Goal: Transaction & Acquisition: Purchase product/service

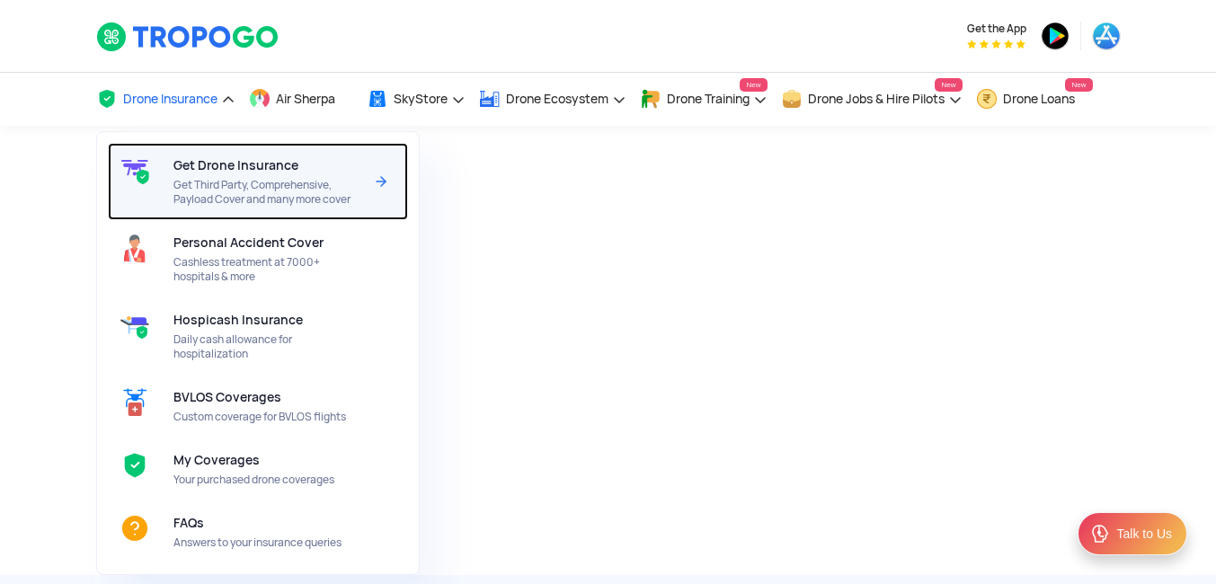
click at [218, 181] on span "Get Third Party, Comprehensive, Payload Cover and many more cover" at bounding box center [268, 192] width 190 height 29
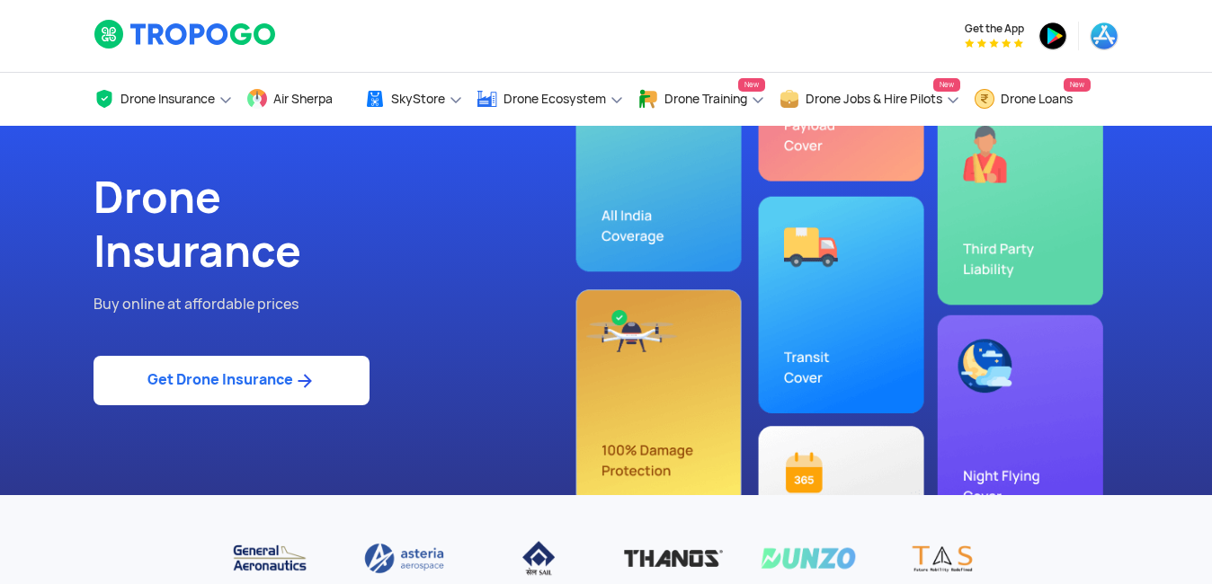
click at [231, 383] on link "Get Drone Insurance" at bounding box center [231, 380] width 276 height 49
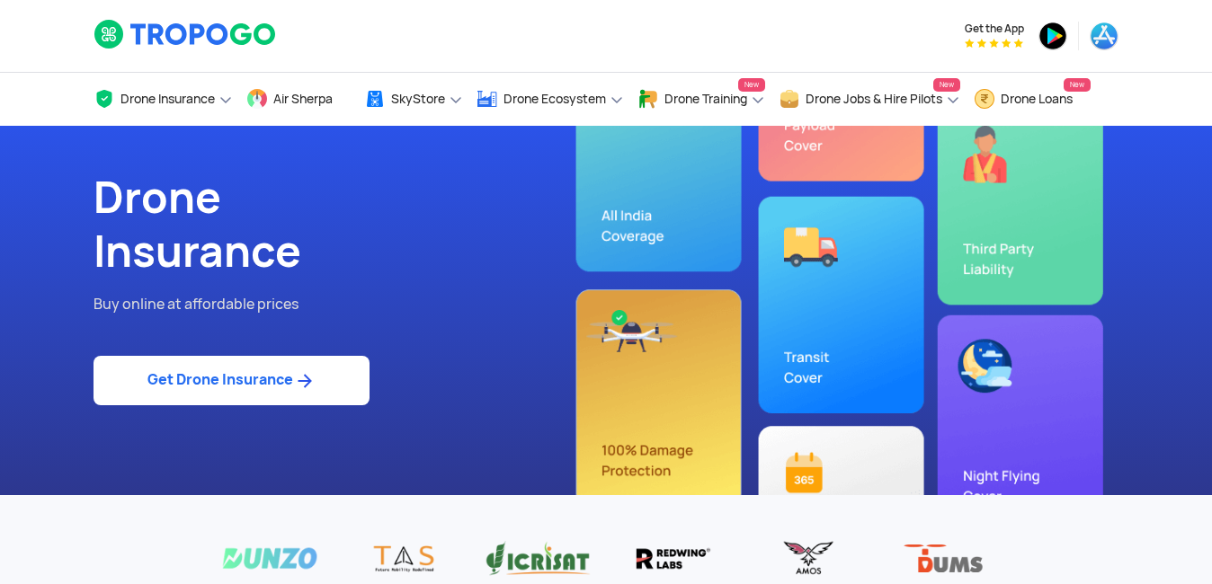
click at [180, 372] on link "Get Drone Insurance" at bounding box center [231, 380] width 276 height 49
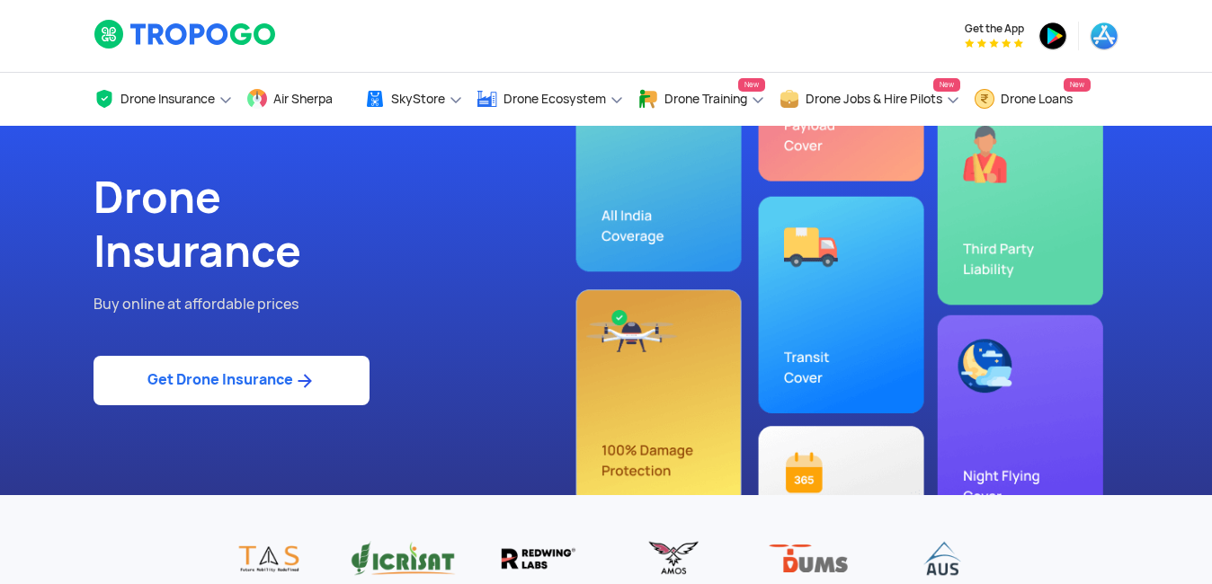
click at [203, 383] on link "Get Drone Insurance" at bounding box center [231, 380] width 276 height 49
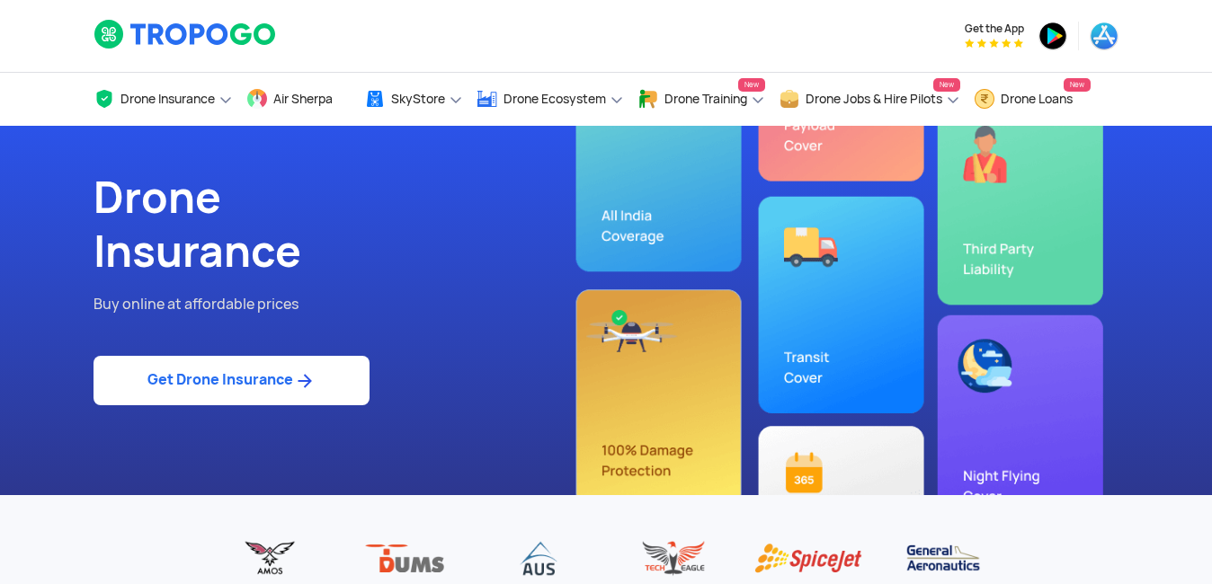
click at [339, 231] on h1 "Drone Insurance" at bounding box center [342, 225] width 499 height 108
click at [298, 379] on img at bounding box center [304, 381] width 22 height 22
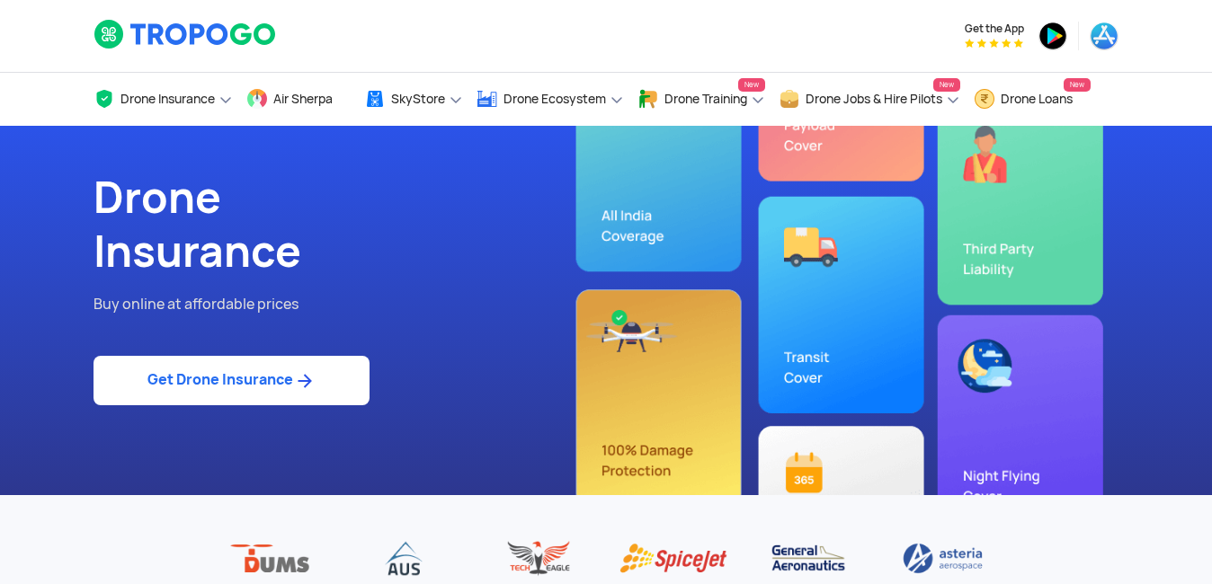
click at [298, 379] on img at bounding box center [304, 381] width 22 height 22
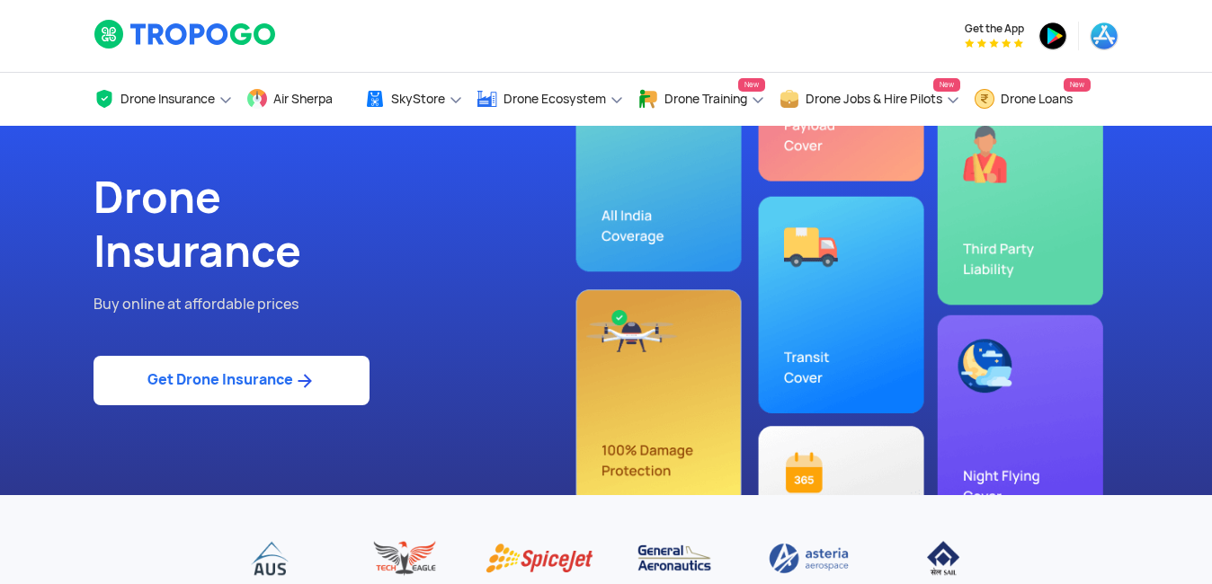
drag, startPoint x: 298, startPoint y: 379, endPoint x: 278, endPoint y: 360, distance: 28.6
click at [278, 360] on link "Get Drone Insurance" at bounding box center [231, 380] width 276 height 49
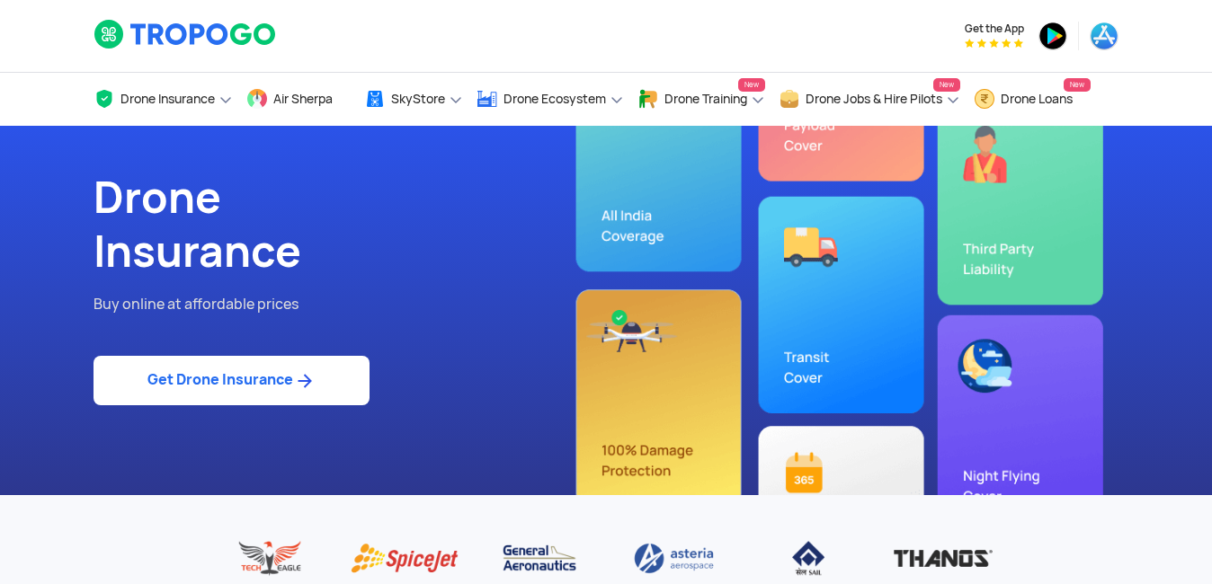
drag, startPoint x: 278, startPoint y: 360, endPoint x: 173, endPoint y: 385, distance: 107.3
click at [173, 385] on link "Get Drone Insurance" at bounding box center [231, 380] width 276 height 49
click at [220, 382] on link "Get Drone Insurance" at bounding box center [231, 380] width 276 height 49
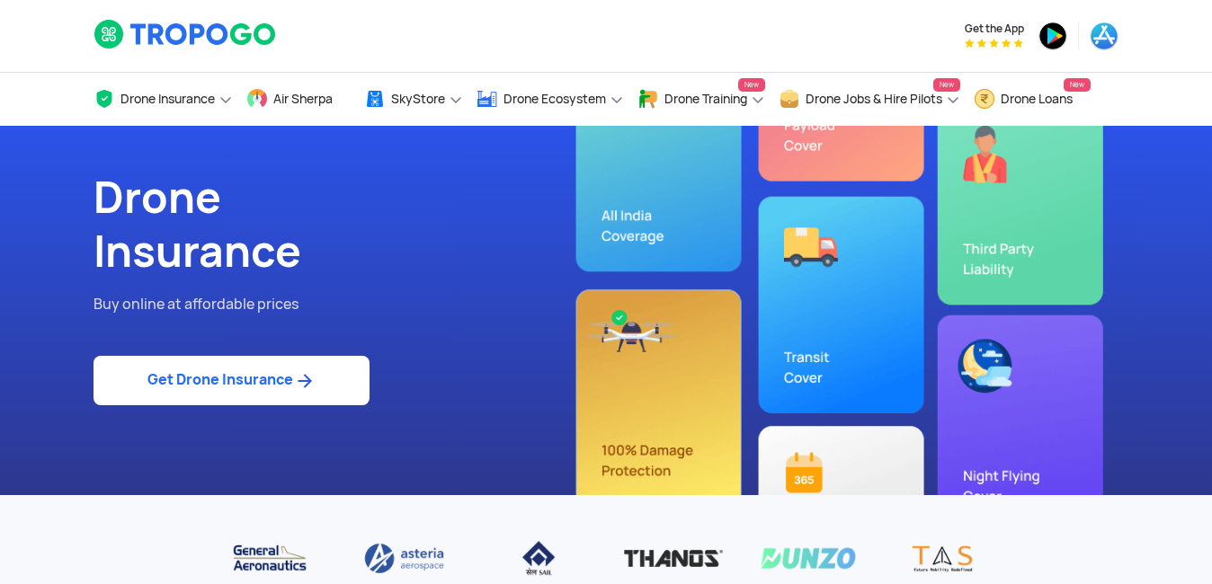
click at [288, 375] on link "Get Drone Insurance" at bounding box center [231, 380] width 276 height 49
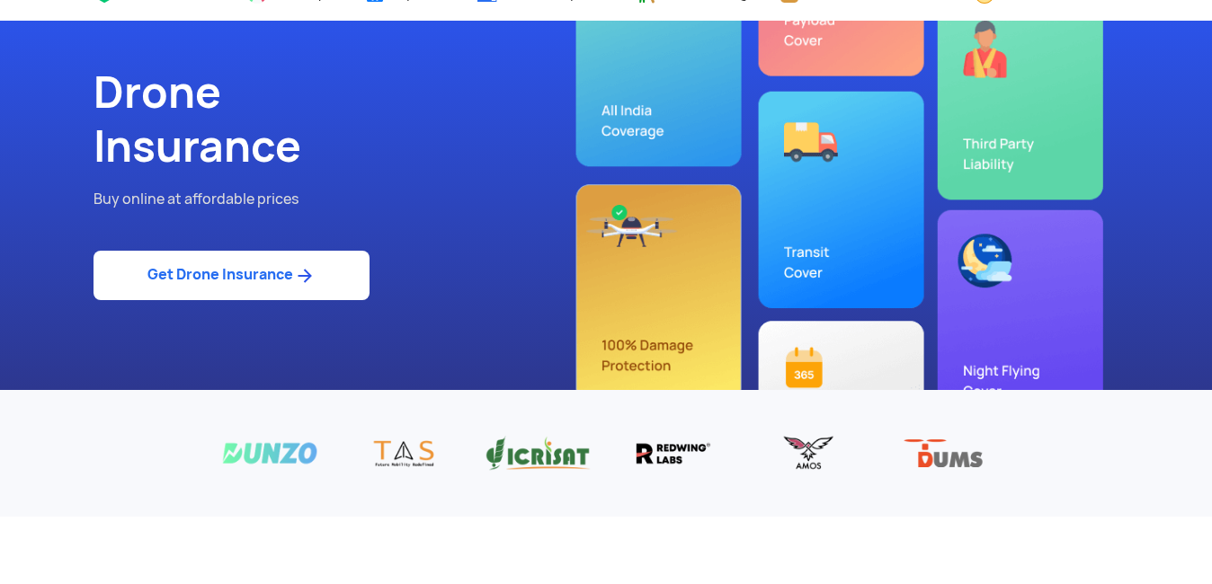
scroll to position [96, 0]
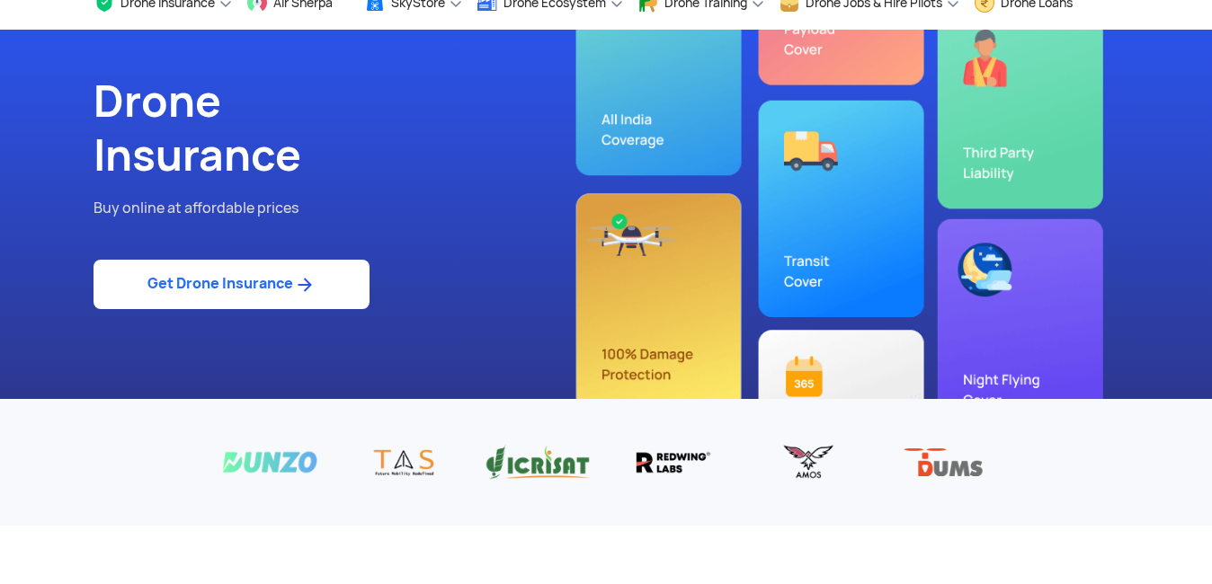
click at [299, 284] on img at bounding box center [304, 285] width 22 height 22
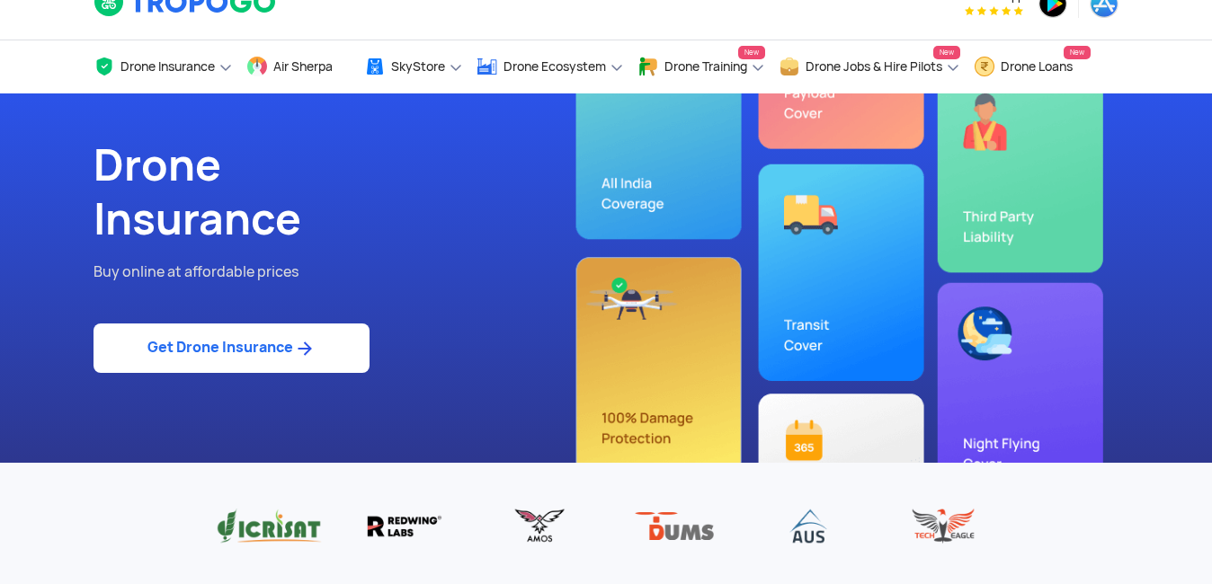
scroll to position [0, 0]
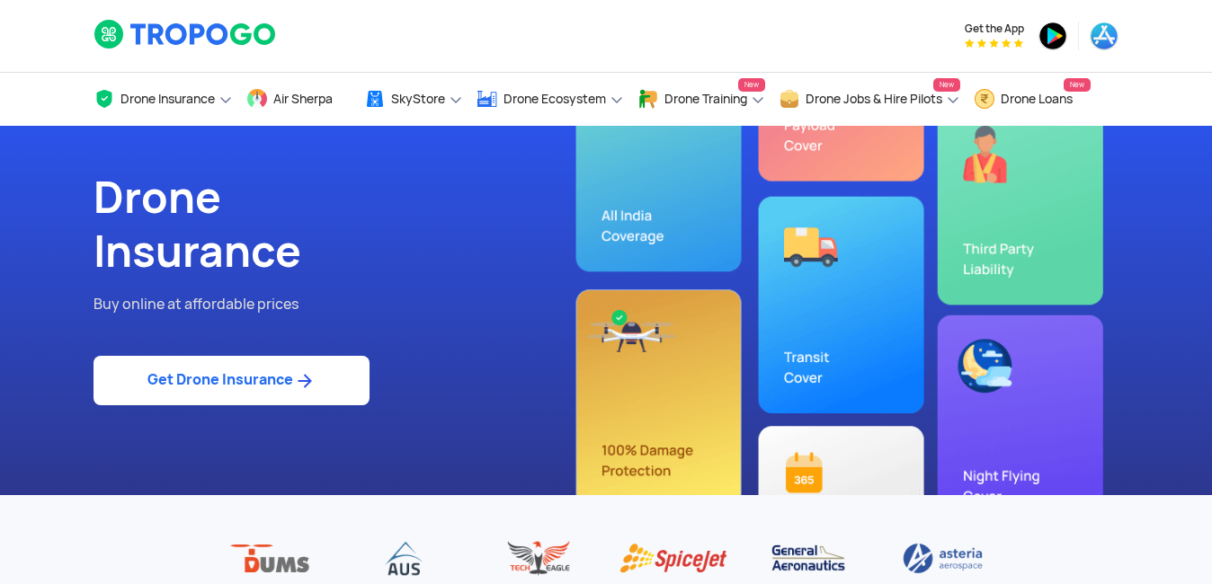
click at [280, 376] on link "Get Drone Insurance" at bounding box center [231, 380] width 276 height 49
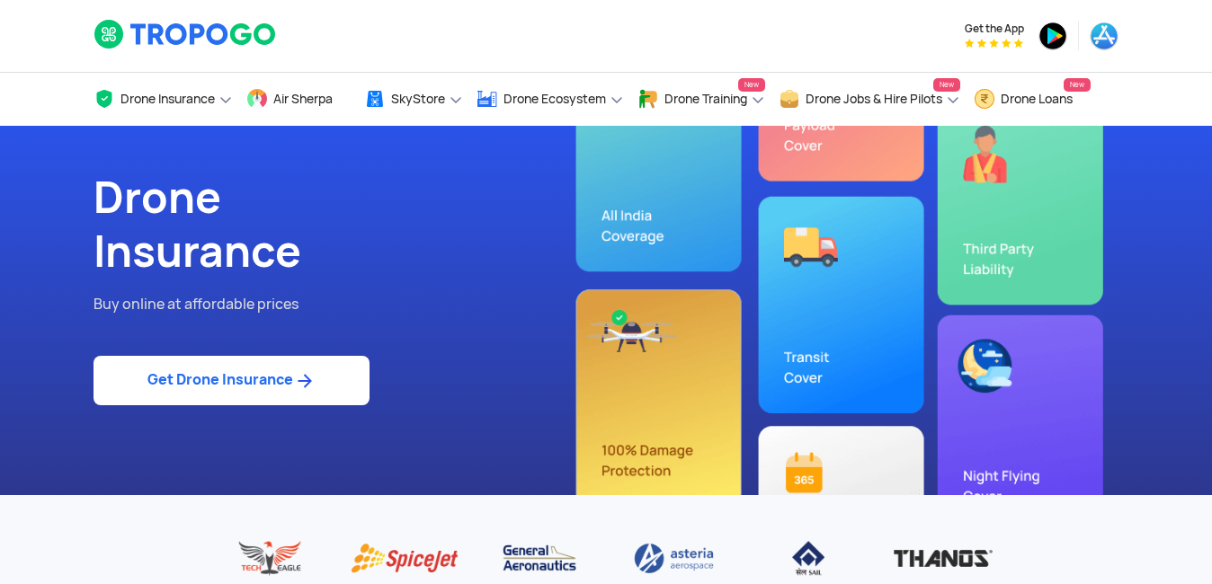
click at [280, 383] on link "Get Drone Insurance" at bounding box center [231, 380] width 276 height 49
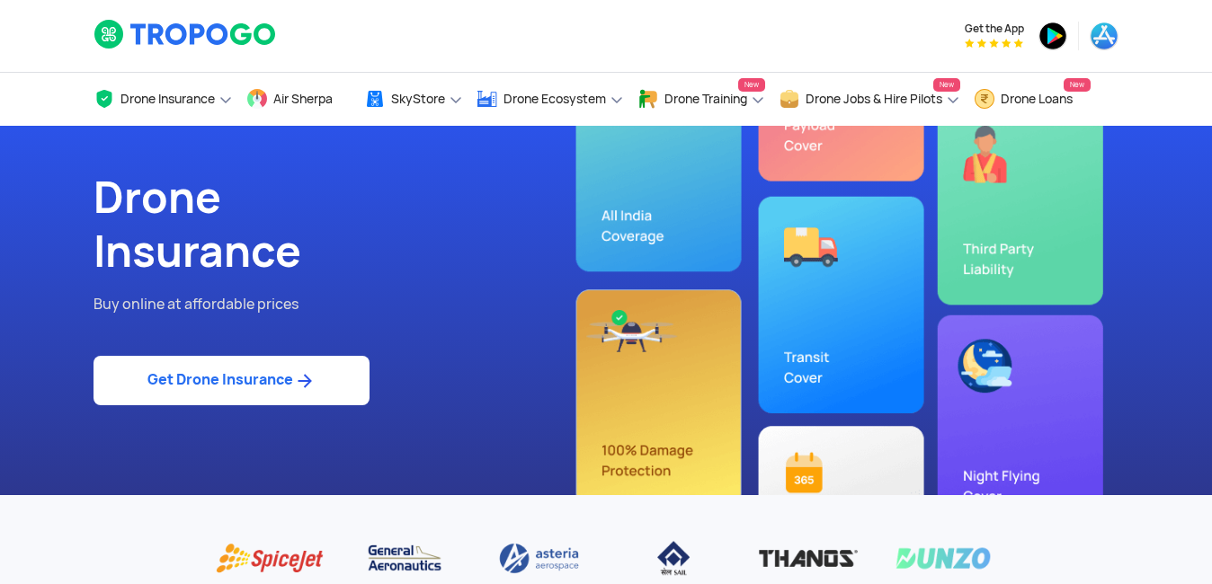
click at [298, 373] on img at bounding box center [304, 381] width 22 height 22
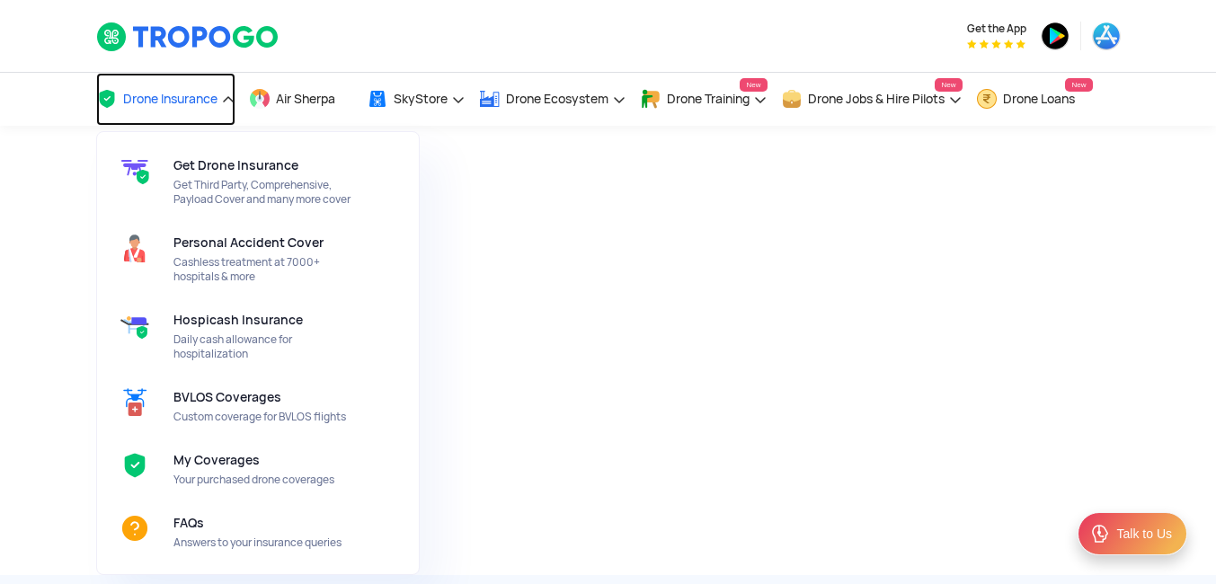
click at [209, 92] on span "Drone Insurance" at bounding box center [170, 99] width 94 height 14
click at [171, 93] on span "Drone Insurance" at bounding box center [170, 99] width 94 height 14
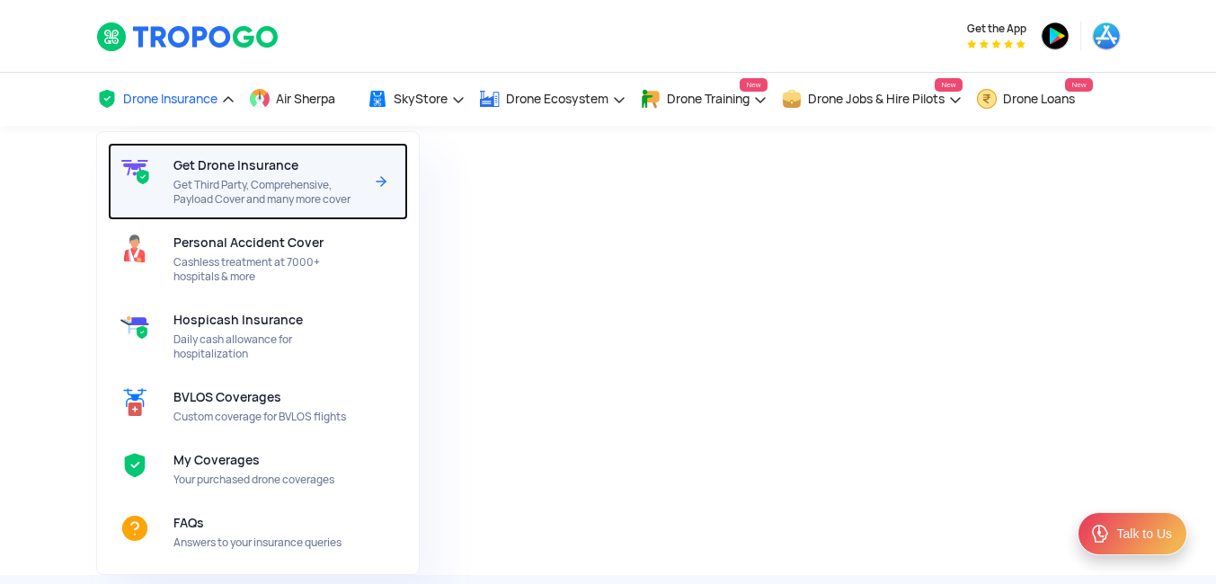
click at [190, 204] on span "Get Third Party, Comprehensive, Payload Cover and many more cover" at bounding box center [268, 192] width 190 height 29
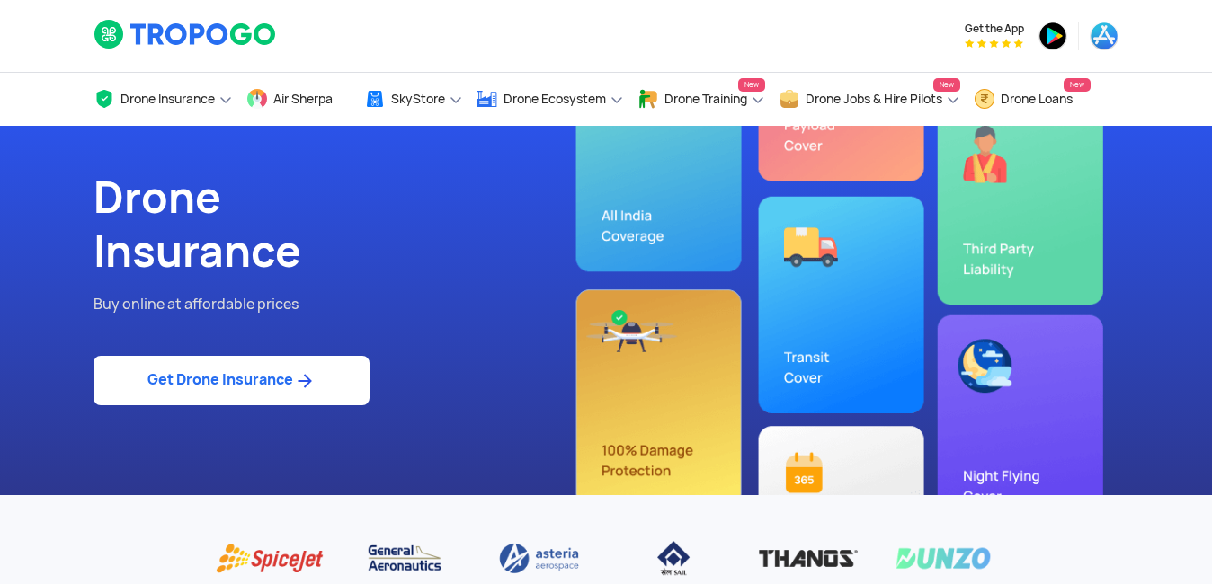
click at [261, 381] on link "Get Drone Insurance" at bounding box center [231, 380] width 276 height 49
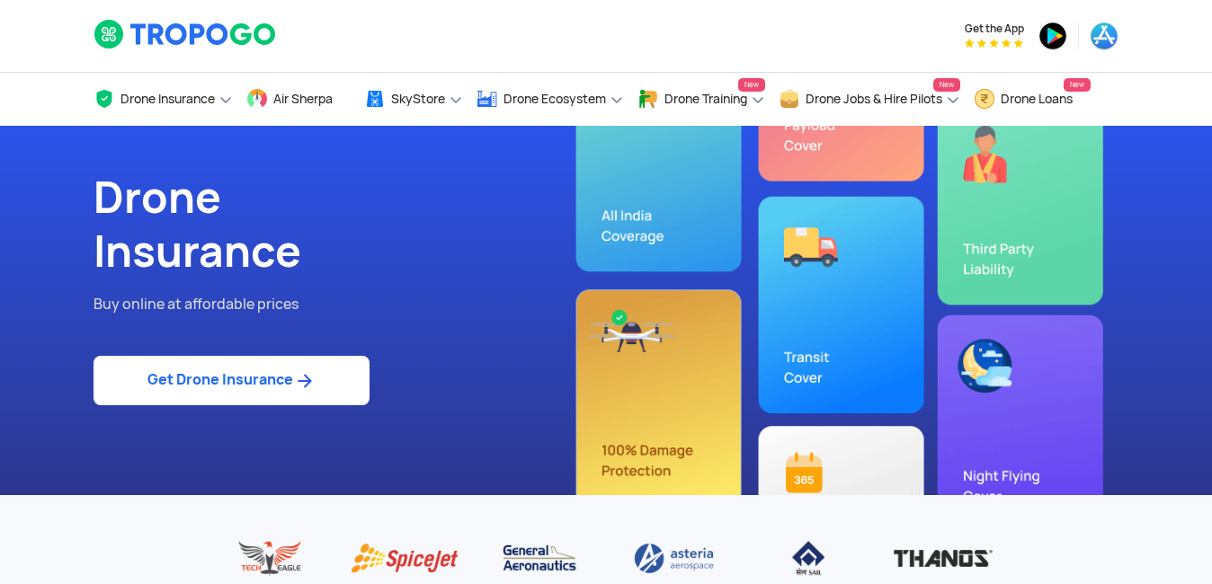
click at [261, 381] on link "Get Drone Insurance" at bounding box center [231, 380] width 276 height 49
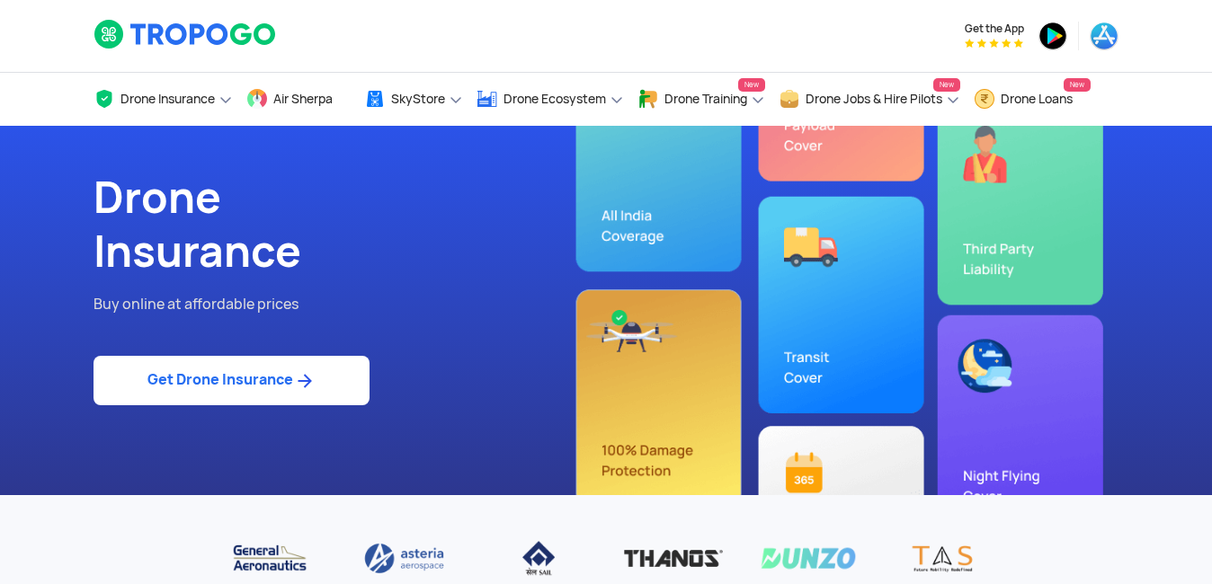
click at [271, 377] on link "Get Drone Insurance" at bounding box center [231, 380] width 276 height 49
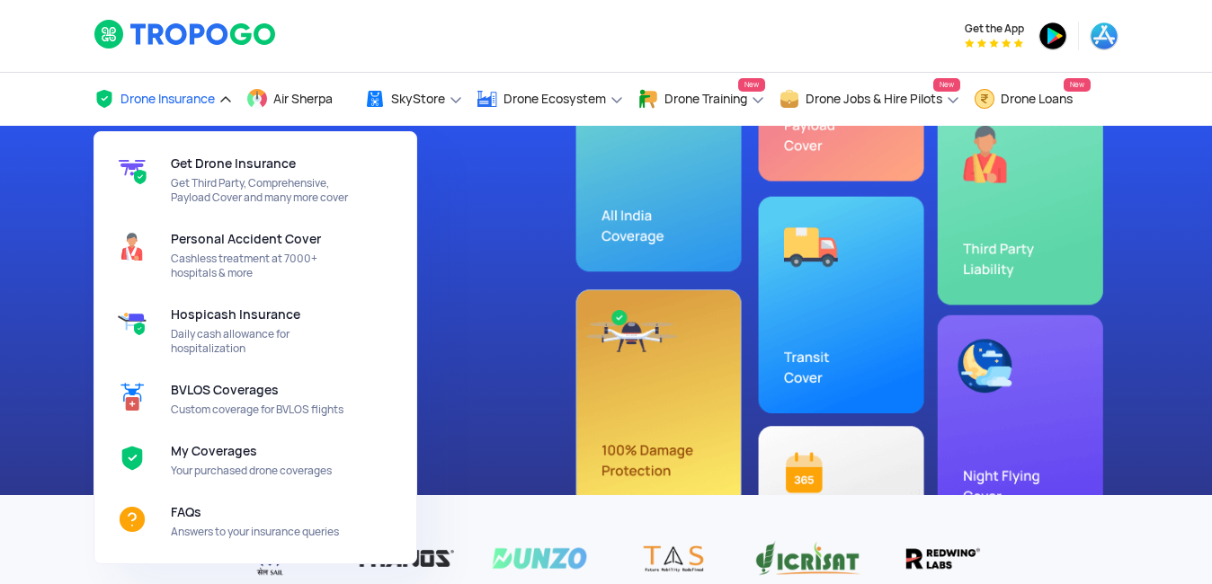
click at [179, 111] on link "Drone Insurance" at bounding box center [162, 99] width 139 height 53
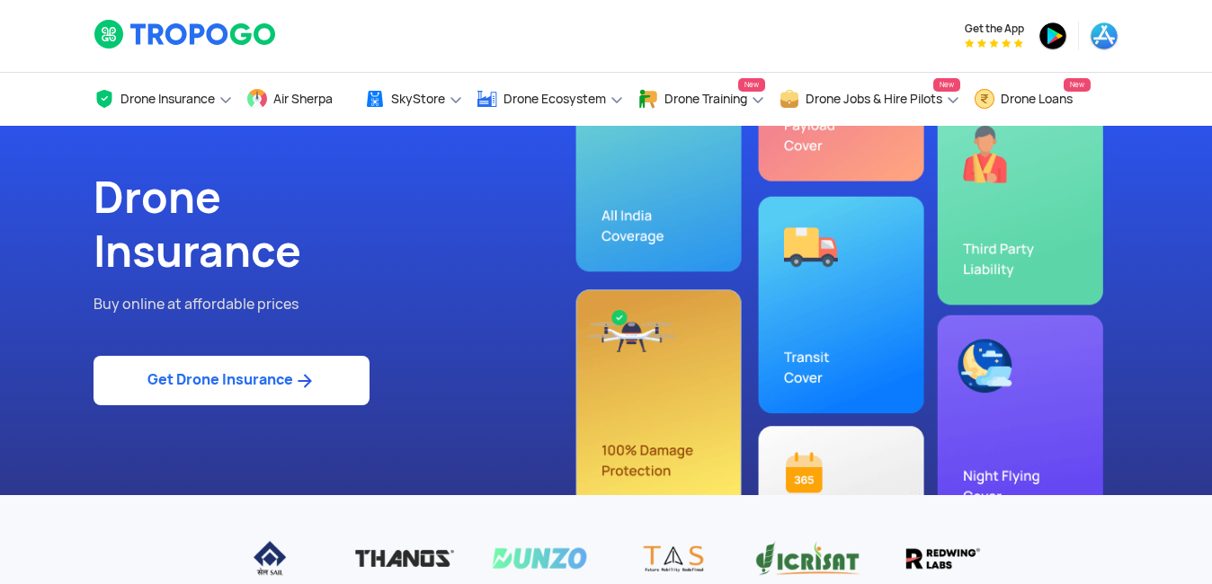
click at [217, 377] on link "Get Drone Insurance" at bounding box center [231, 380] width 276 height 49
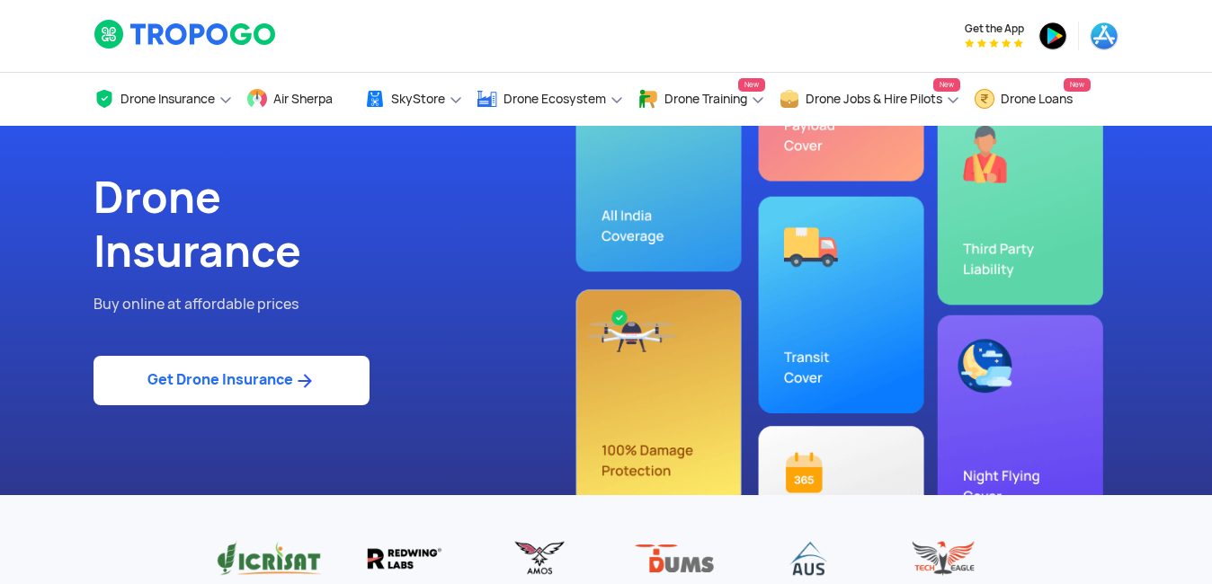
click at [218, 377] on link "Get Drone Insurance" at bounding box center [231, 380] width 276 height 49
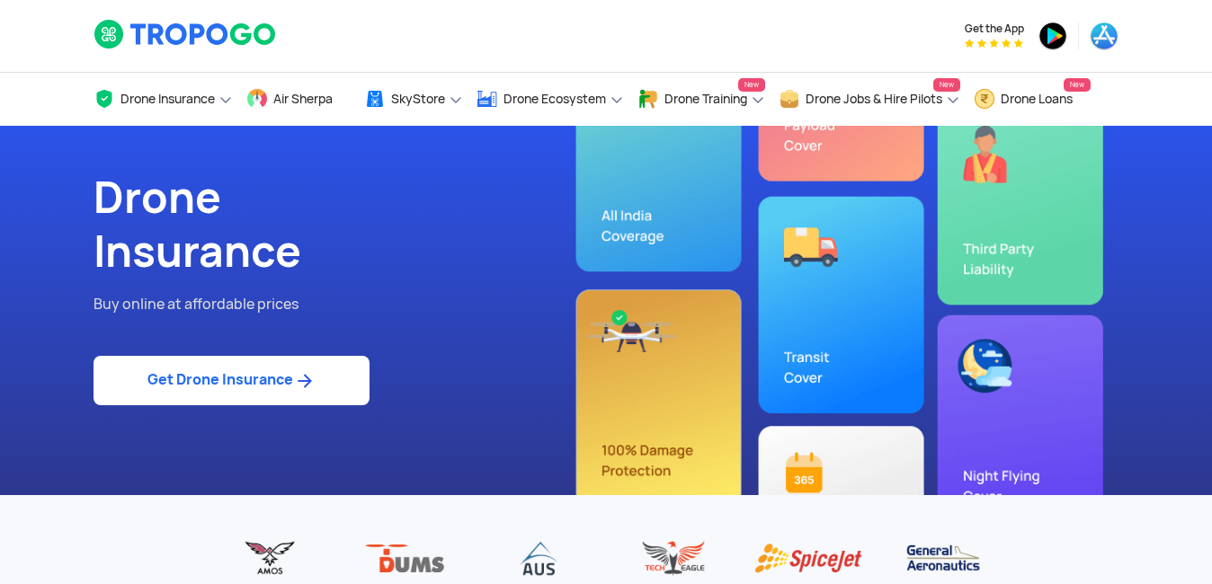
click at [218, 377] on link "Get Drone Insurance" at bounding box center [231, 380] width 276 height 49
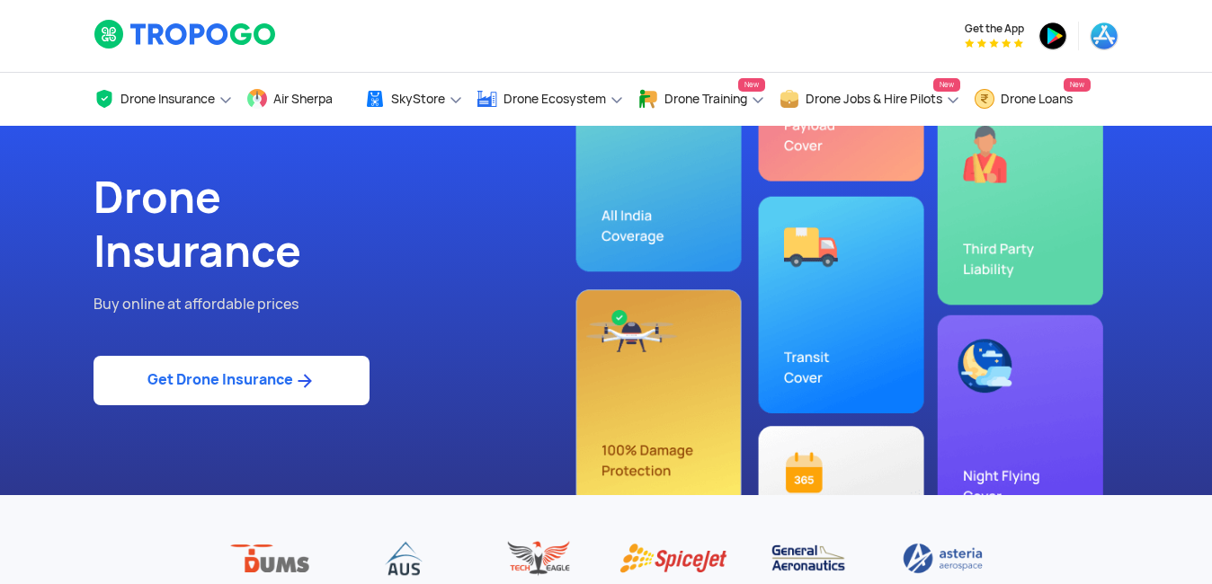
click at [218, 377] on link "Get Drone Insurance" at bounding box center [231, 380] width 276 height 49
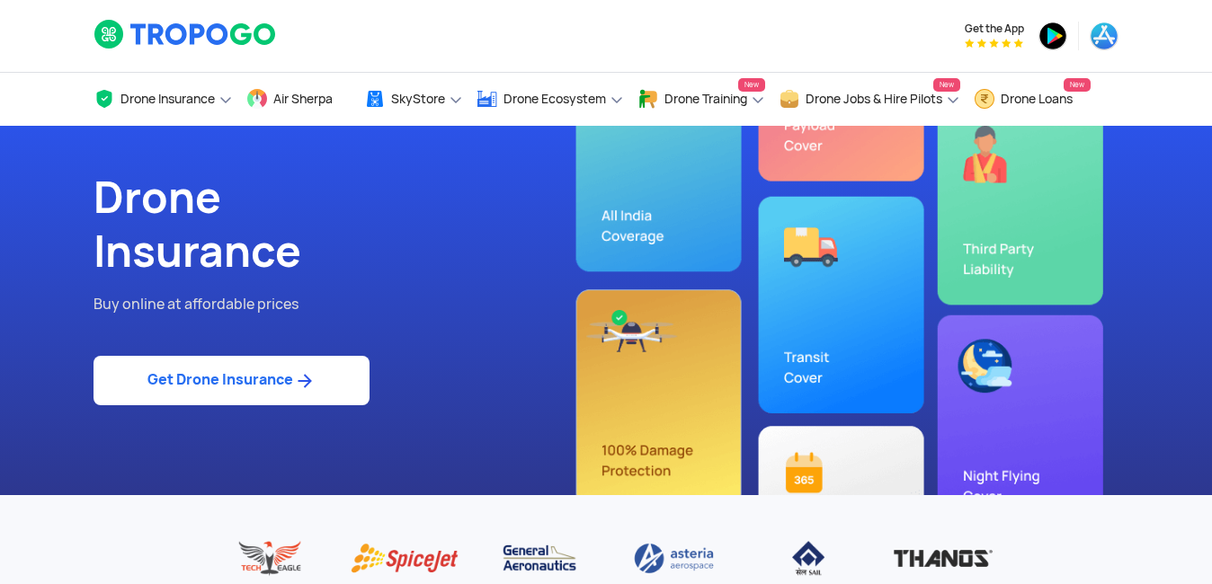
click at [298, 381] on img at bounding box center [304, 381] width 22 height 22
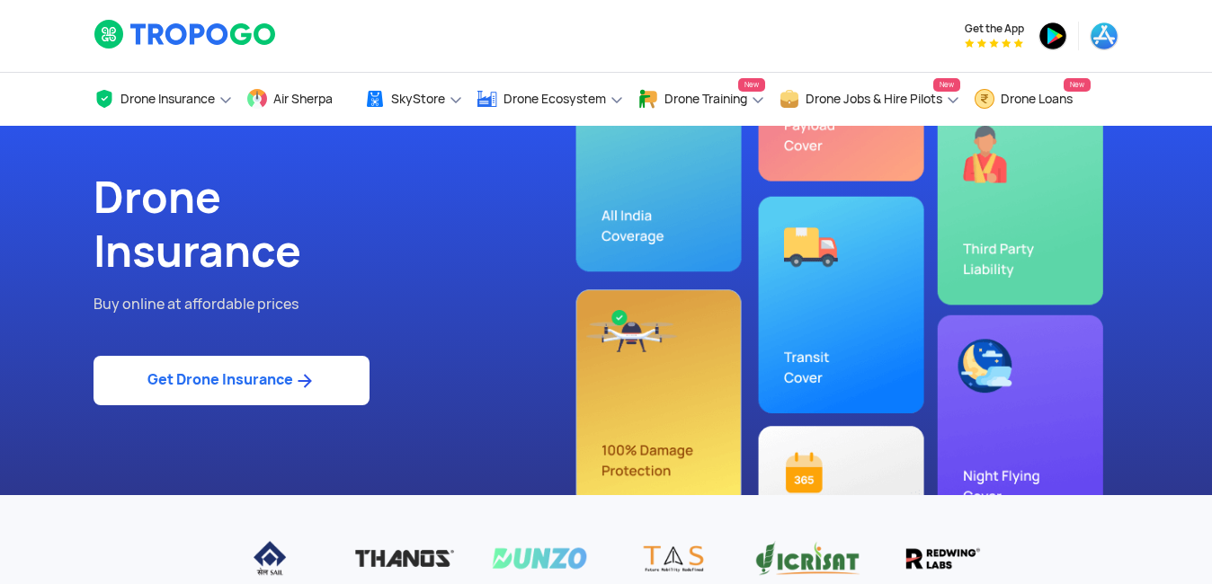
click at [237, 392] on link "Get Drone Insurance" at bounding box center [231, 380] width 276 height 49
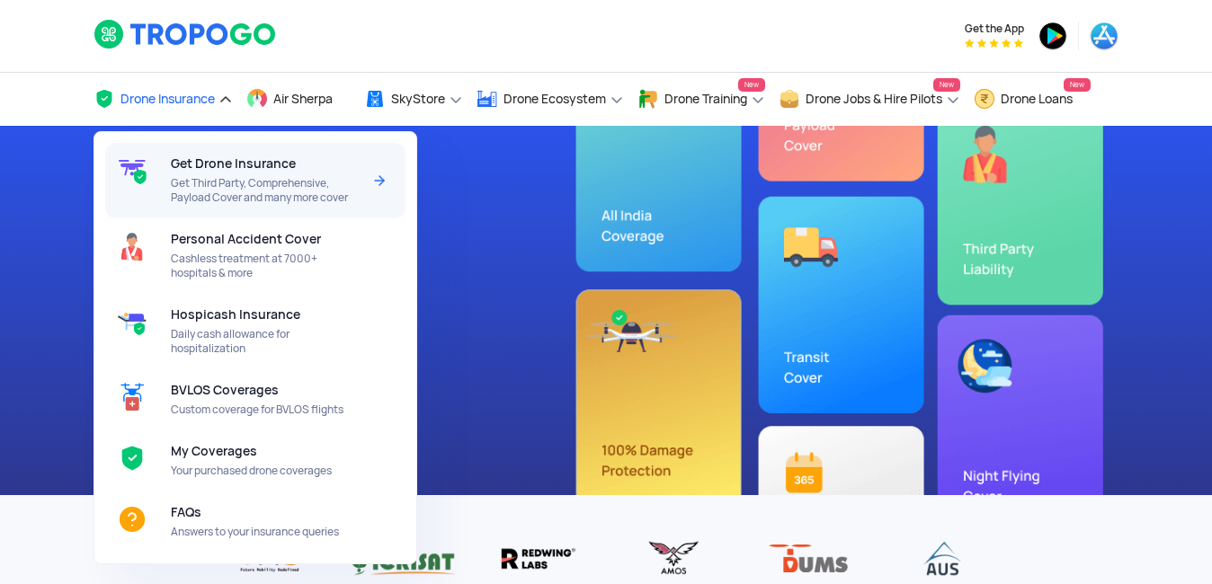
click at [201, 157] on span "Get Drone Insurance" at bounding box center [233, 163] width 125 height 14
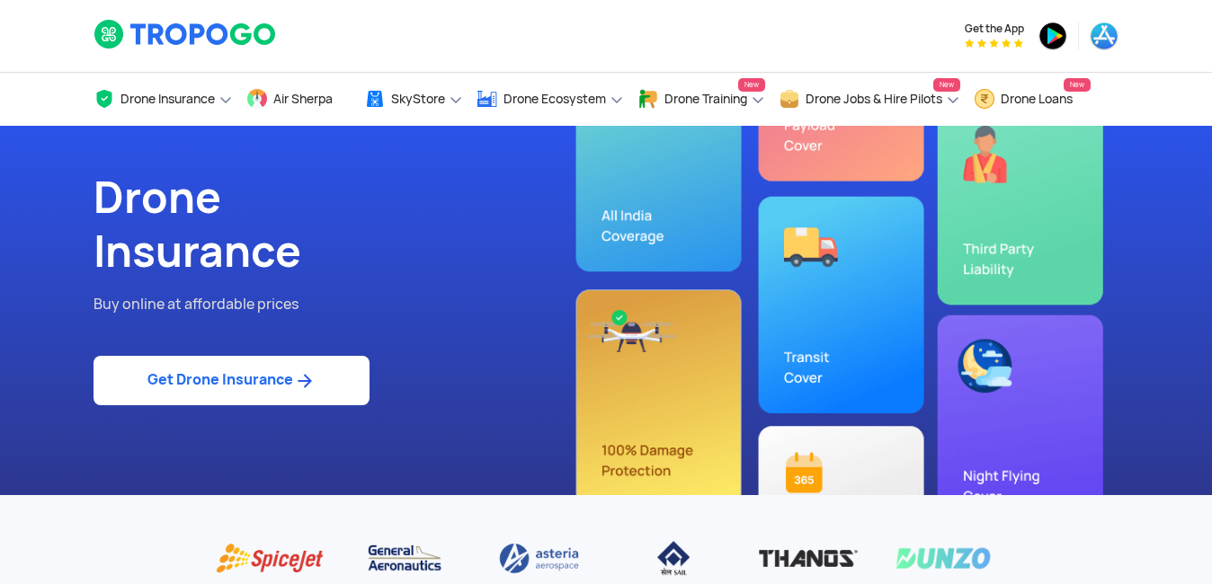
click at [240, 379] on link "Get Drone Insurance" at bounding box center [231, 380] width 276 height 49
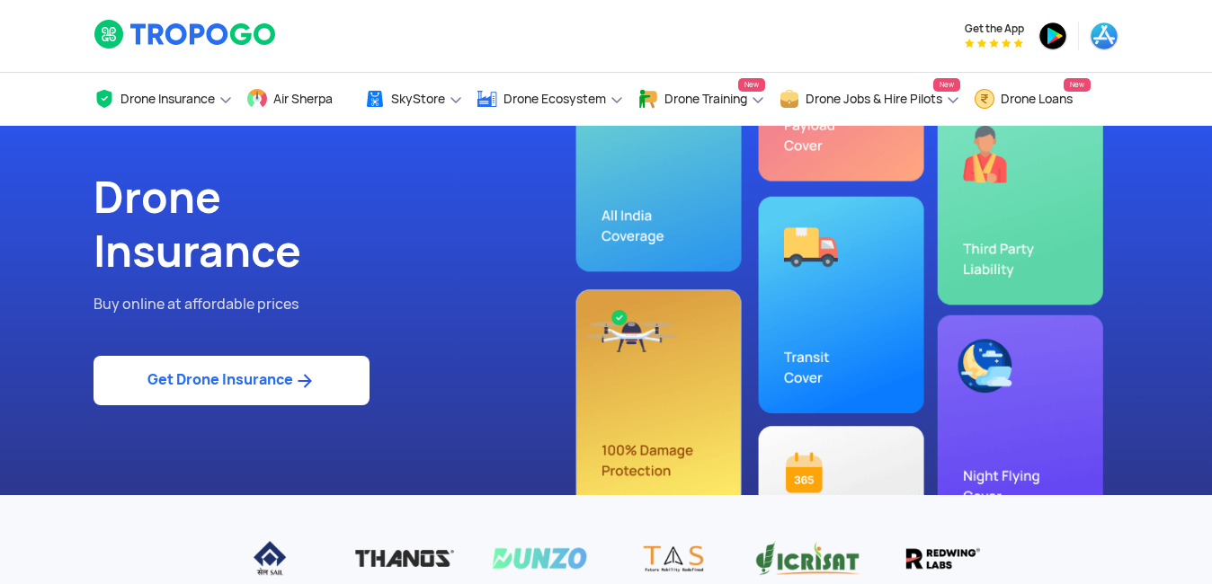
click at [267, 379] on link "Get Drone Insurance" at bounding box center [231, 380] width 276 height 49
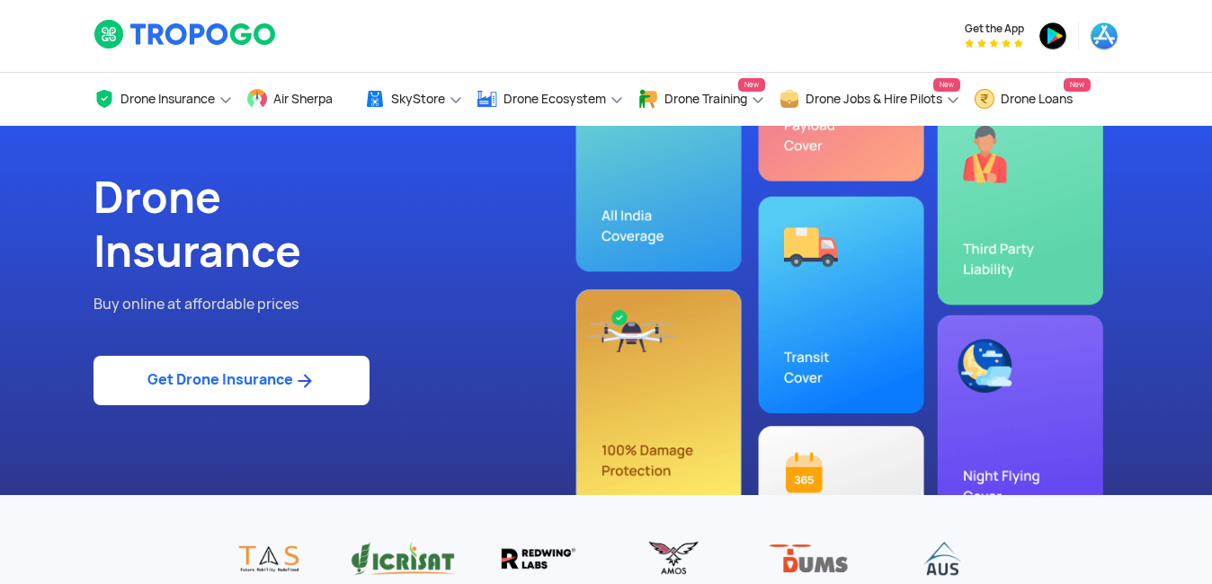
click at [219, 378] on link "Get Drone Insurance" at bounding box center [231, 380] width 276 height 49
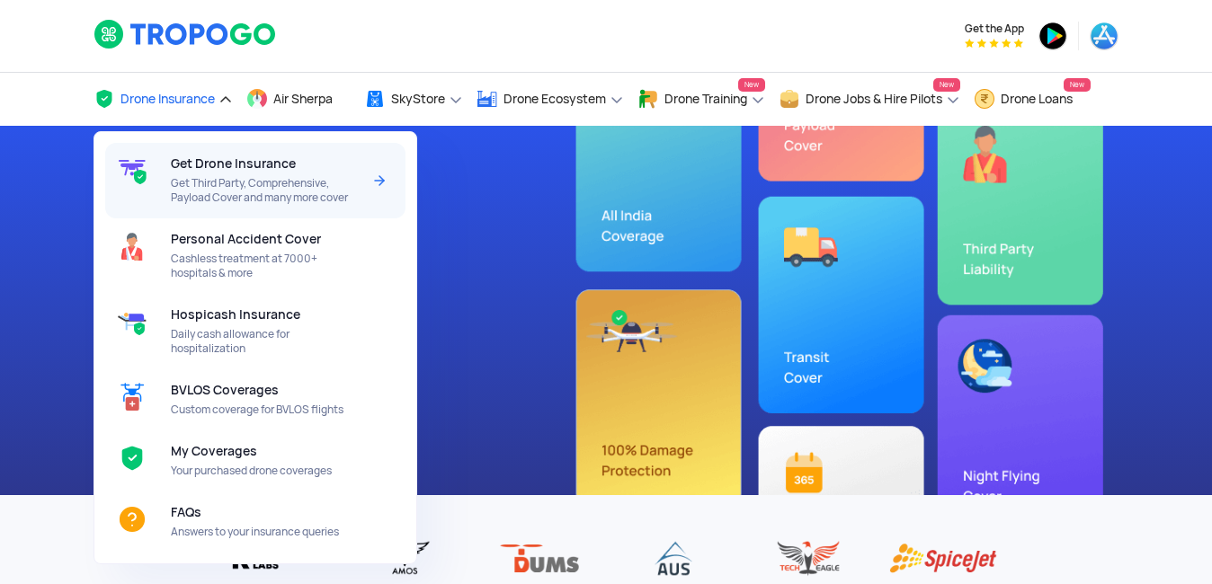
click at [238, 186] on span "Get Third Party, Comprehensive, Payload Cover and many more cover" at bounding box center [266, 190] width 190 height 29
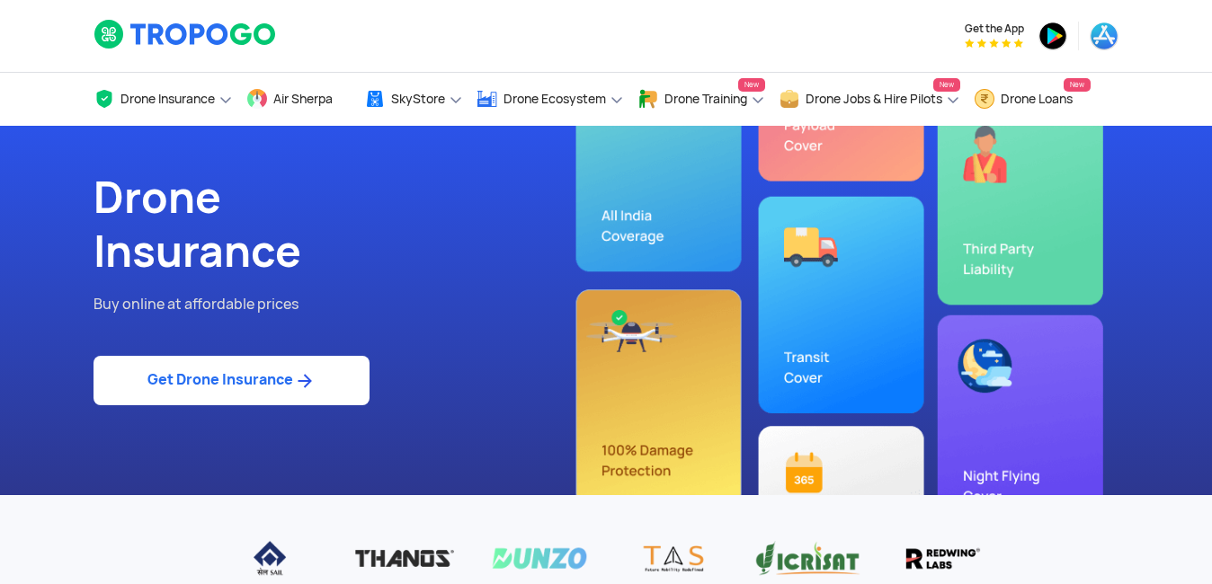
click at [195, 368] on link "Get Drone Insurance" at bounding box center [231, 380] width 276 height 49
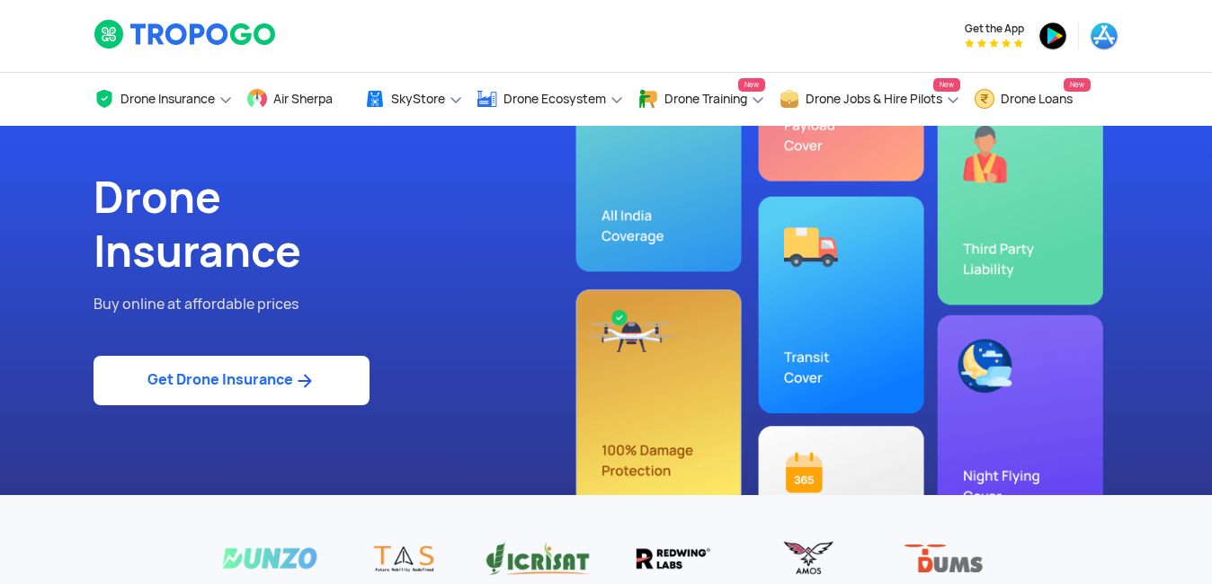
click at [265, 379] on link "Get Drone Insurance" at bounding box center [231, 380] width 276 height 49
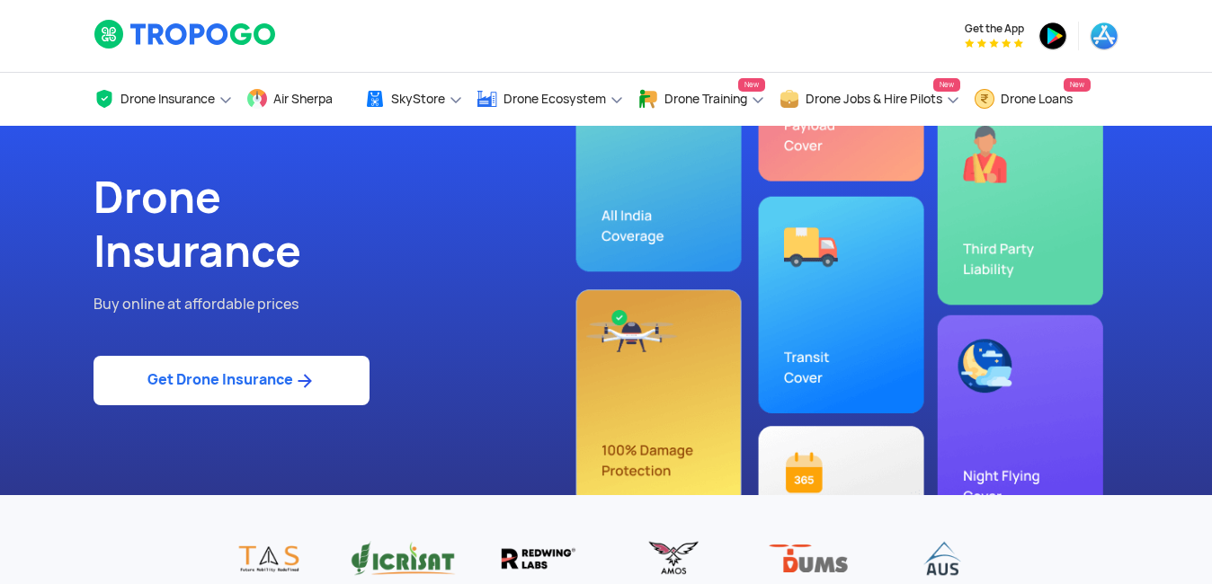
click at [598, 194] on div "Drone Insurance Buy online at affordable prices Get Drone Insurance" at bounding box center [343, 310] width 526 height 369
click at [635, 226] on div "Drone Insurance Buy online at affordable prices Get Drone Insurance" at bounding box center [606, 310] width 1052 height 369
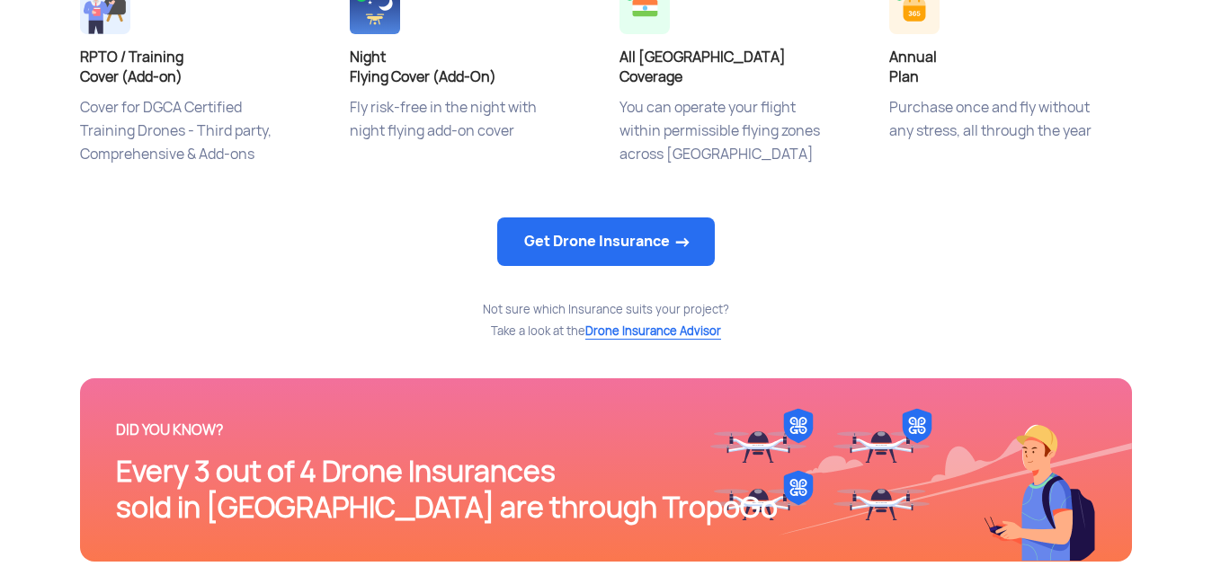
scroll to position [1000, 0]
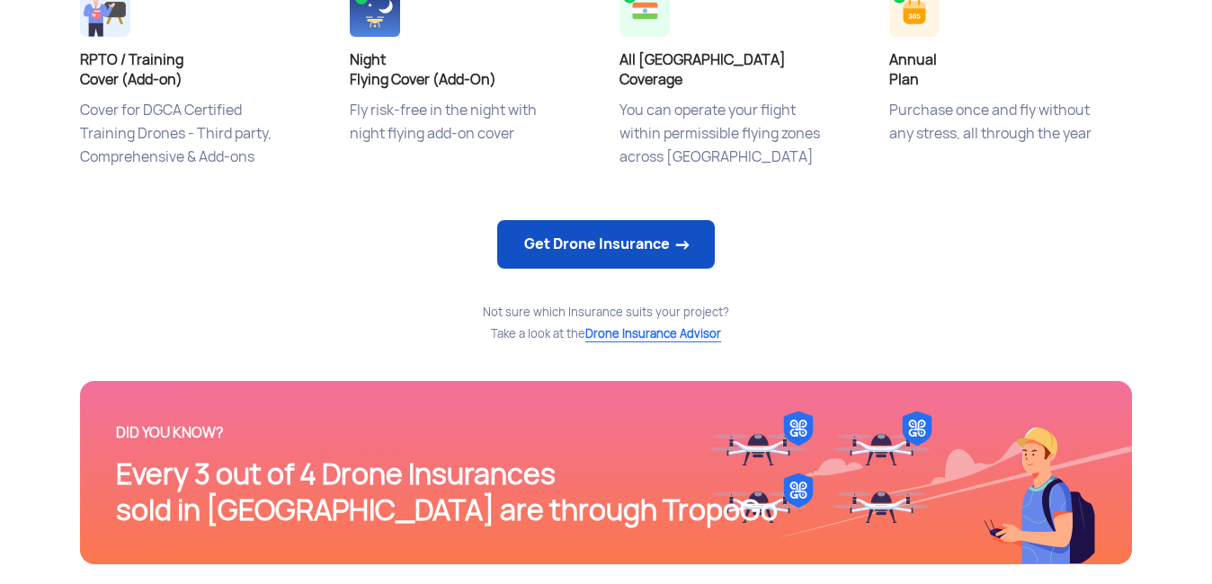
click at [626, 253] on link "Get Drone Insurance" at bounding box center [606, 244] width 218 height 49
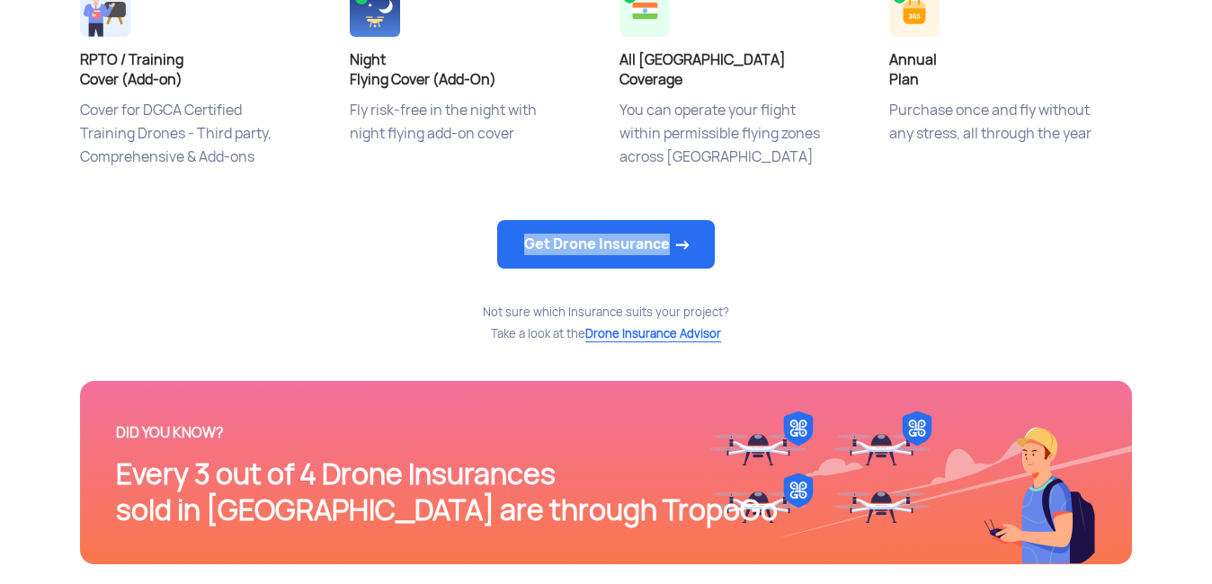
scroll to position [0, 0]
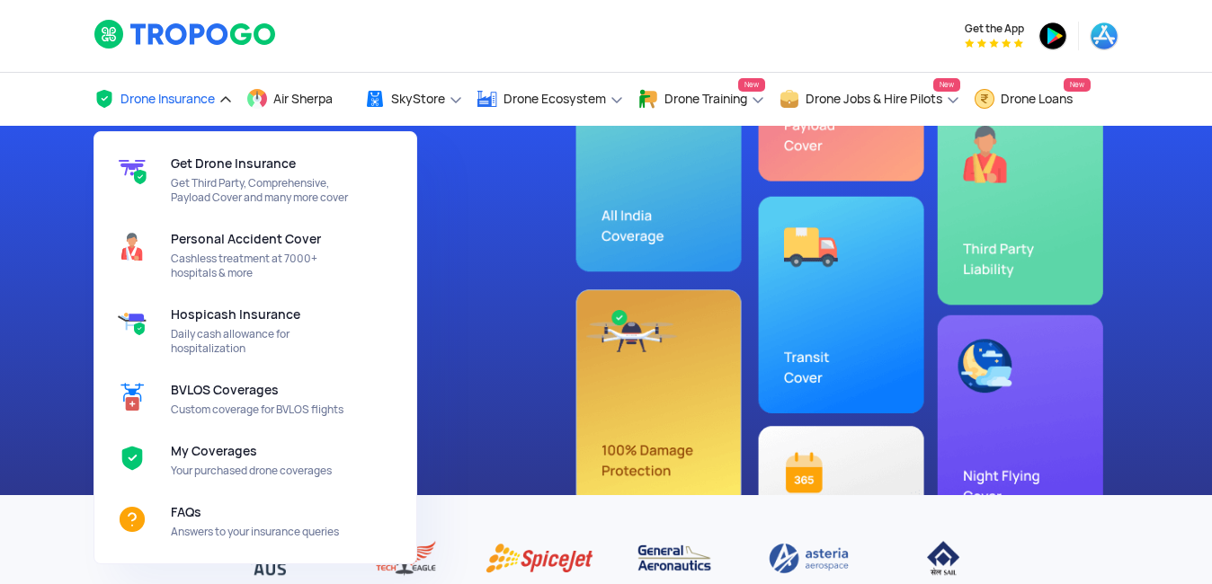
click at [206, 104] on span "Drone Insurance" at bounding box center [167, 99] width 94 height 14
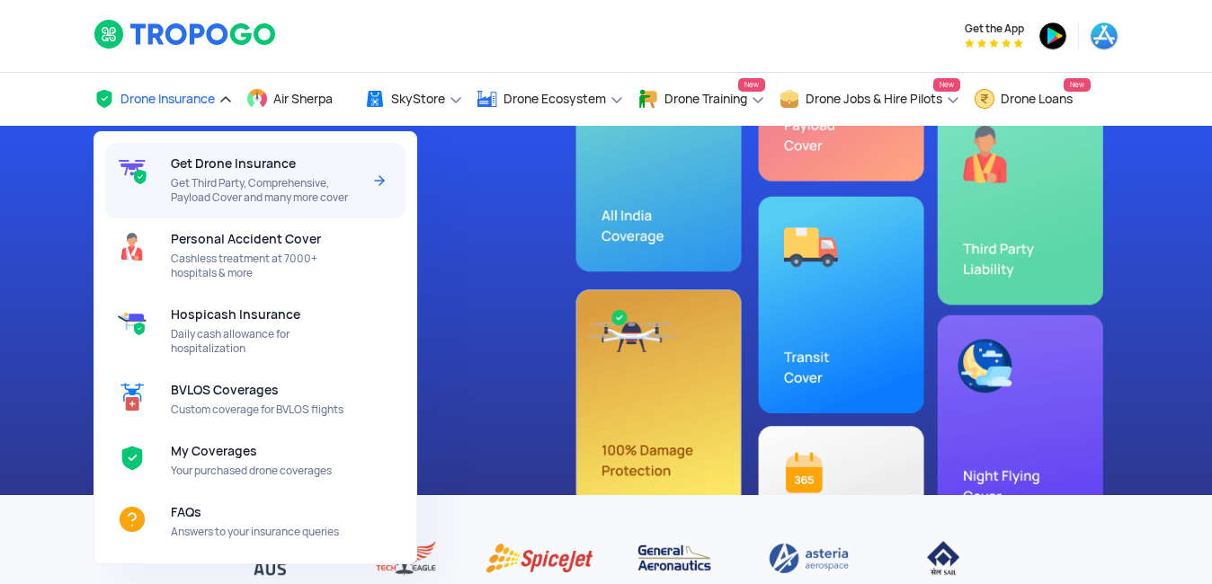
click at [218, 169] on span "Get Drone Insurance" at bounding box center [233, 163] width 125 height 14
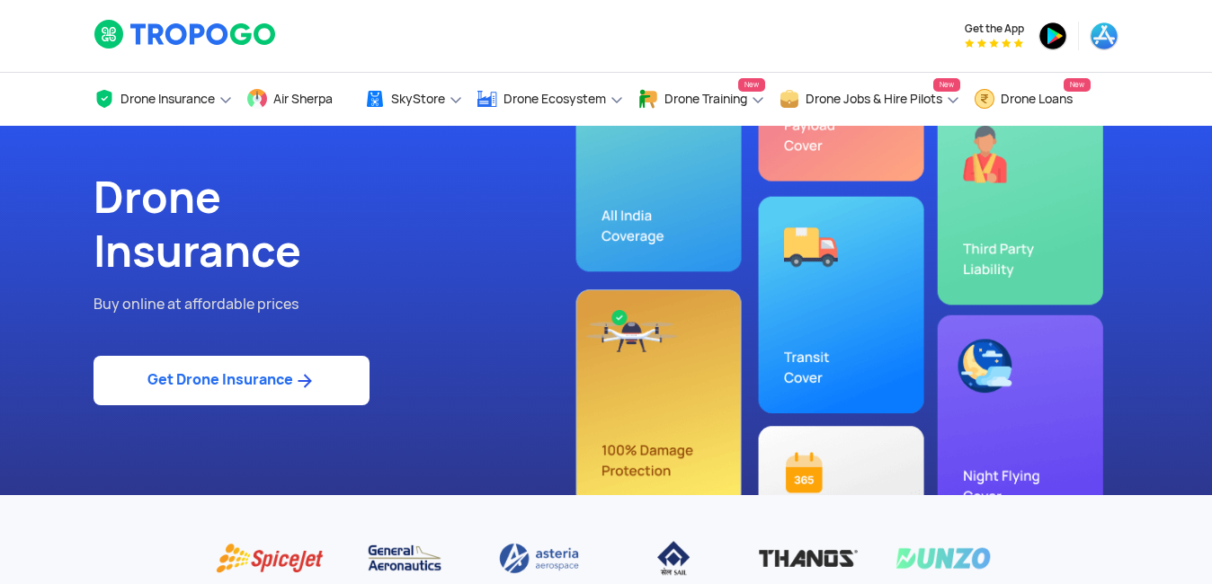
click at [229, 378] on link "Get Drone Insurance" at bounding box center [231, 380] width 276 height 49
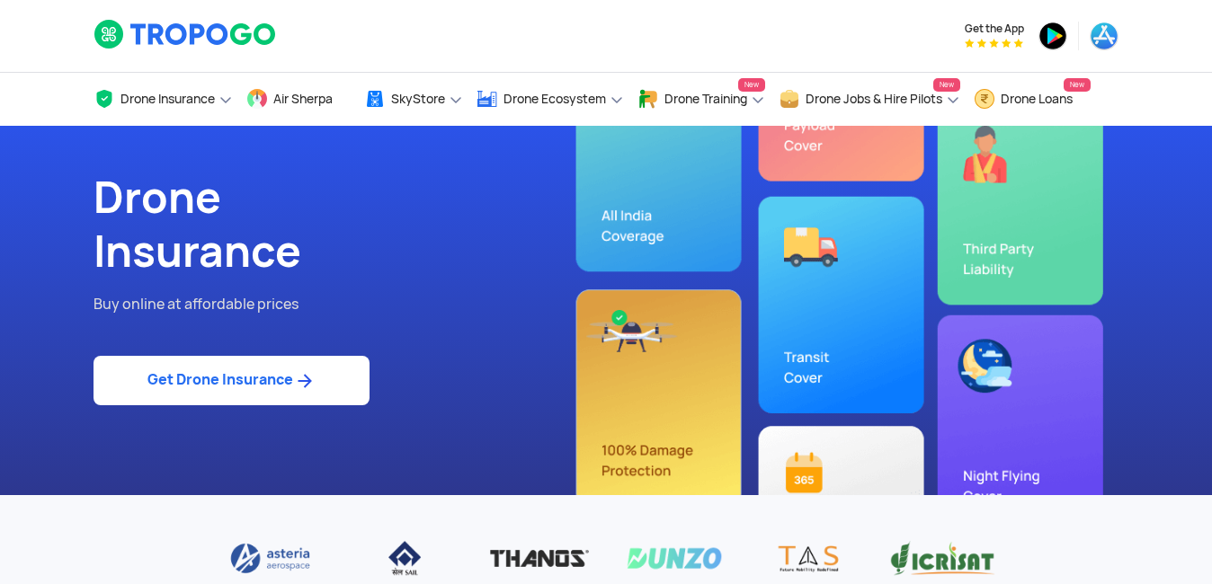
click at [307, 375] on img at bounding box center [304, 381] width 22 height 22
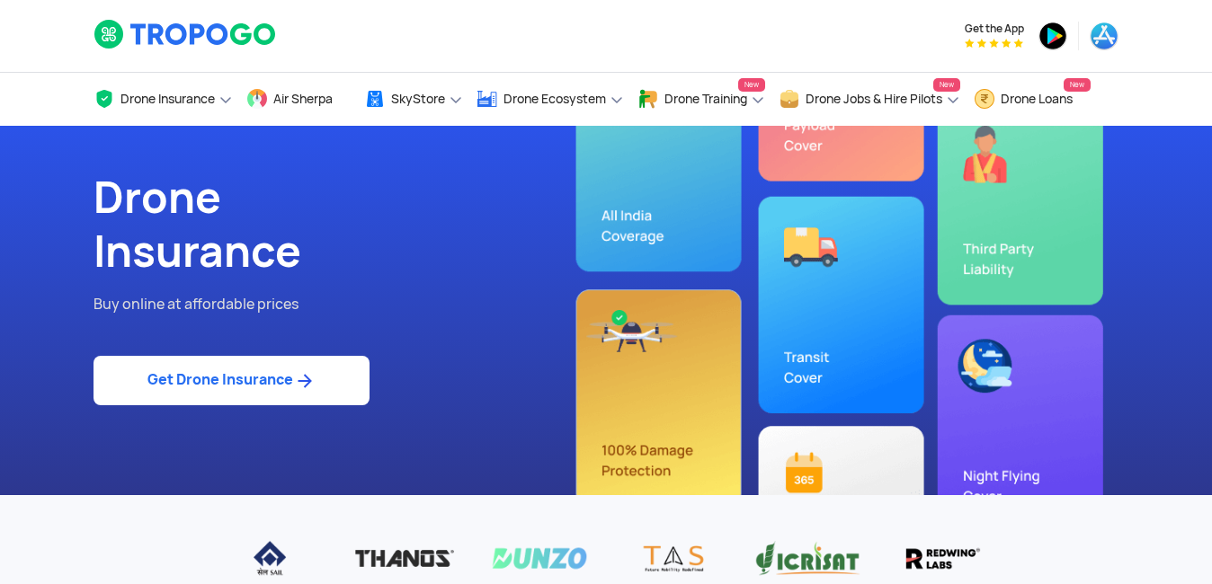
click at [307, 375] on img at bounding box center [304, 381] width 22 height 22
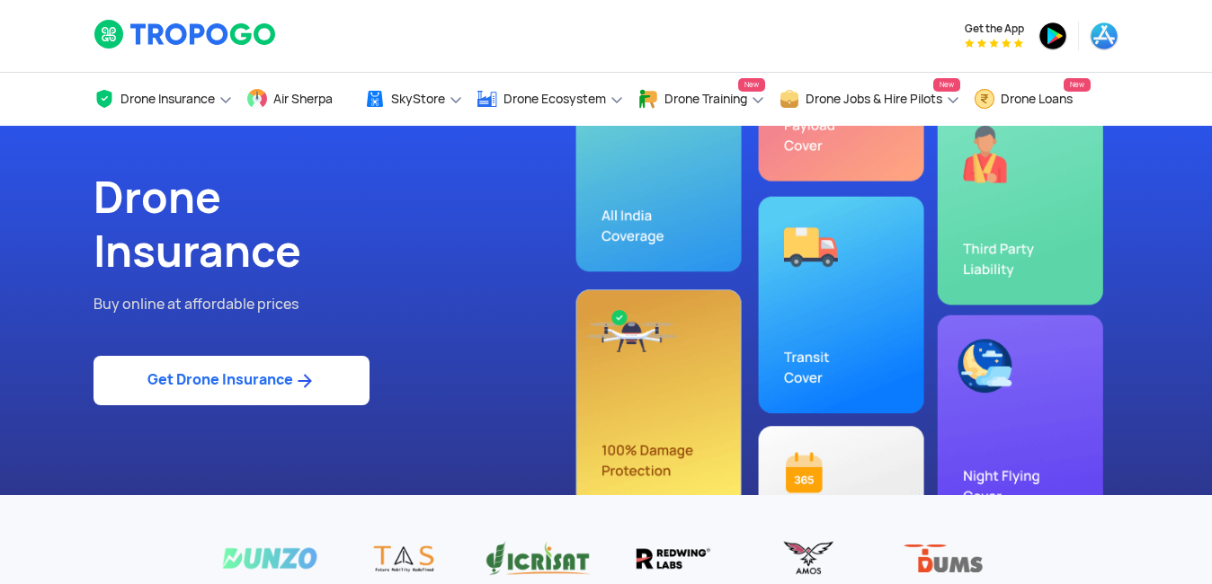
click at [241, 381] on link "Get Drone Insurance" at bounding box center [231, 380] width 276 height 49
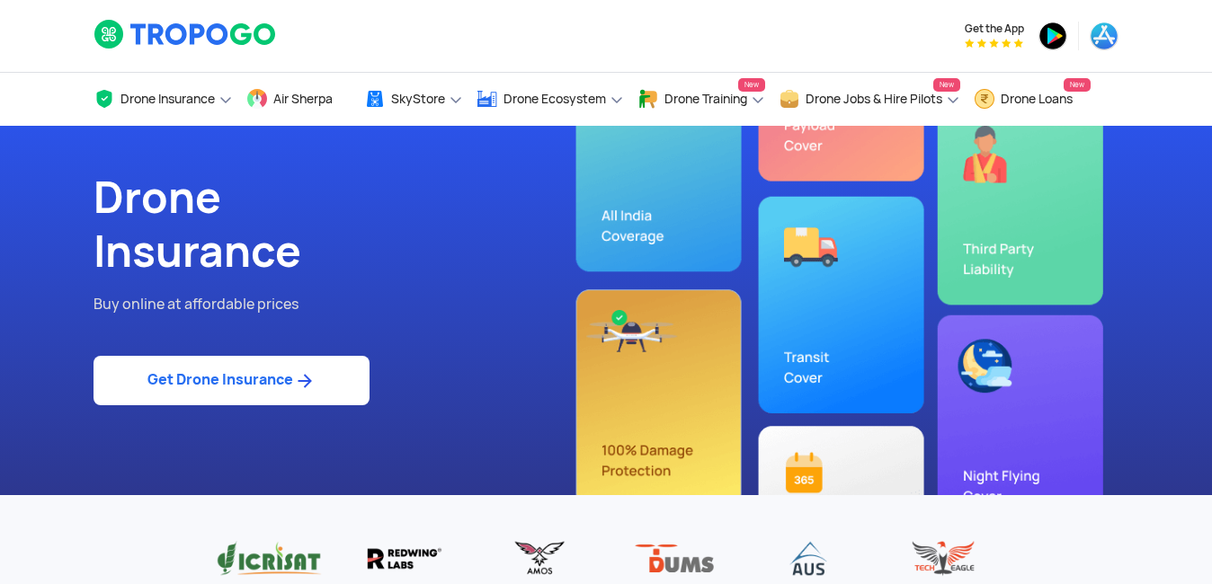
click at [275, 381] on link "Get Drone Insurance" at bounding box center [231, 380] width 276 height 49
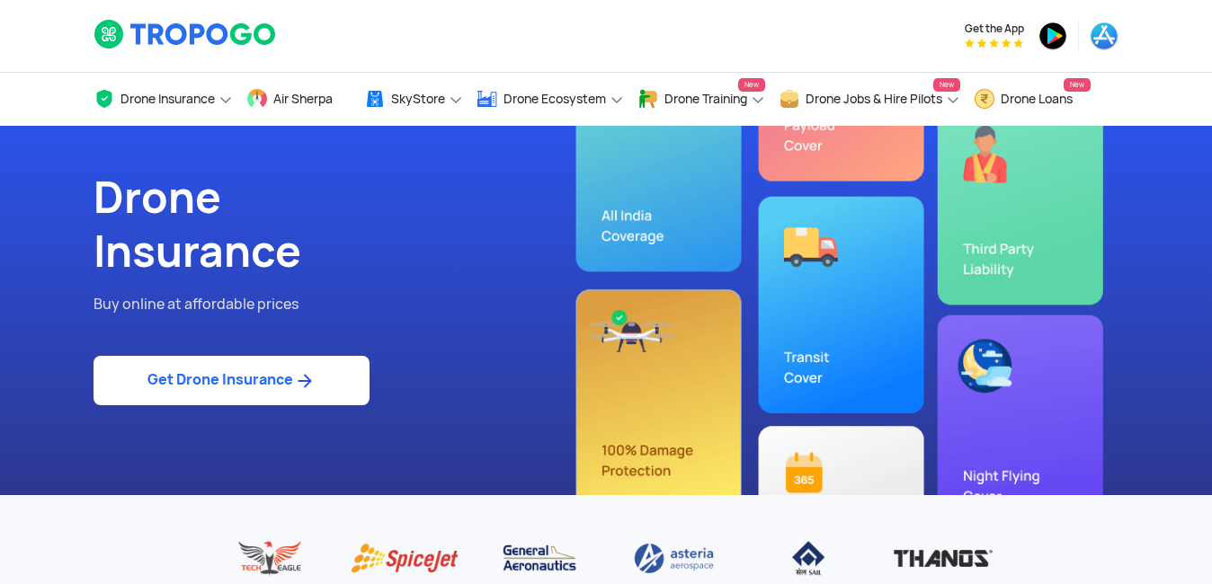
click at [270, 367] on link "Get Drone Insurance" at bounding box center [231, 380] width 276 height 49
